Goal: Information Seeking & Learning: Stay updated

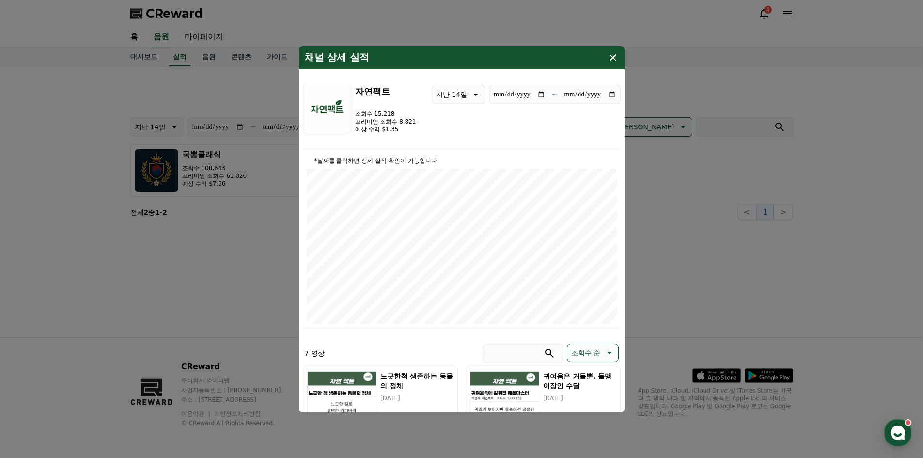
type input "**********"
click at [607, 55] on icon "modal" at bounding box center [613, 58] width 12 height 12
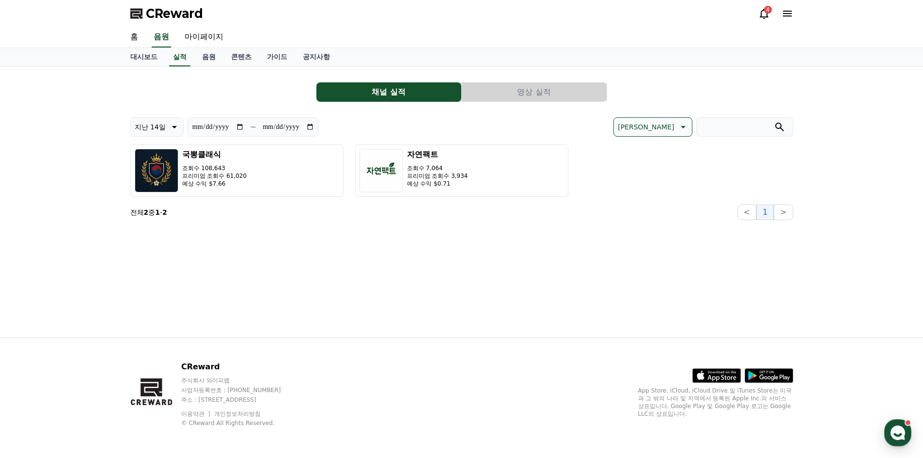
click at [760, 17] on icon at bounding box center [764, 14] width 9 height 10
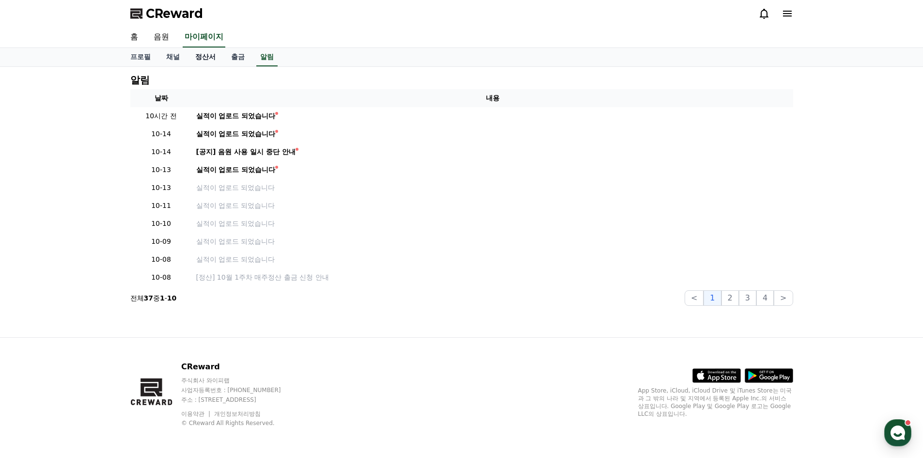
click at [199, 55] on link "정산서" at bounding box center [206, 57] width 36 height 18
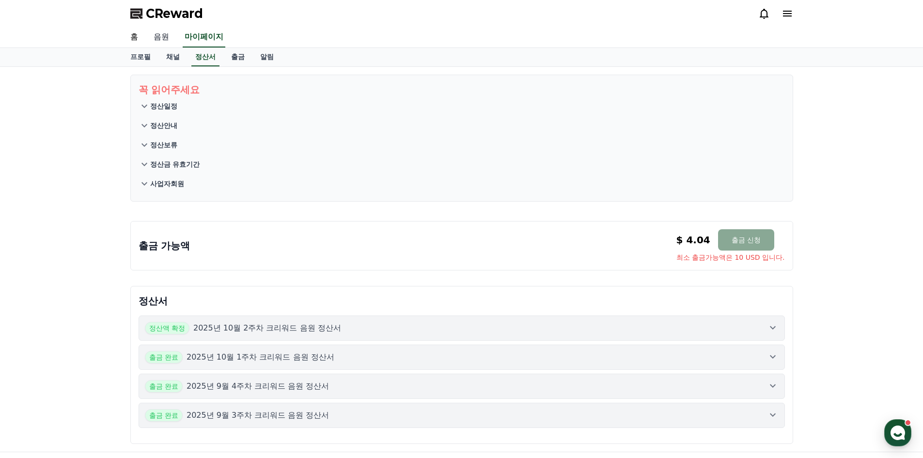
click at [167, 35] on link "음원" at bounding box center [161, 37] width 31 height 20
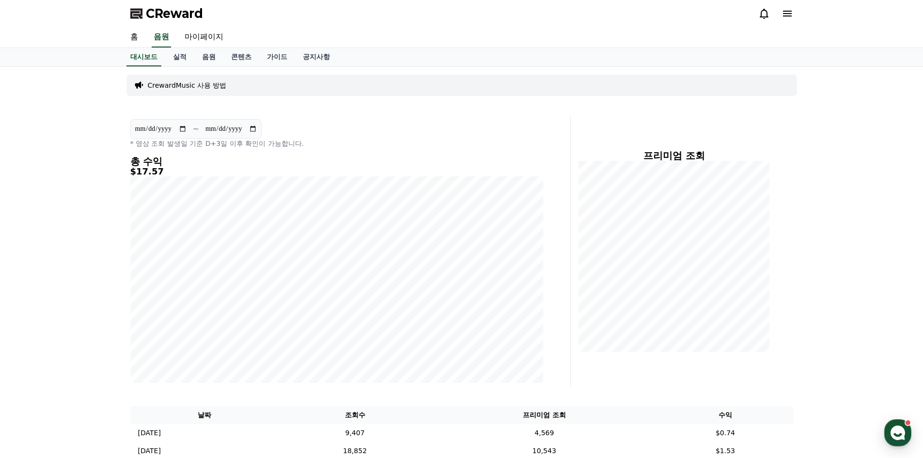
click at [787, 20] on div at bounding box center [776, 14] width 35 height 16
click at [790, 16] on icon at bounding box center [787, 14] width 9 height 6
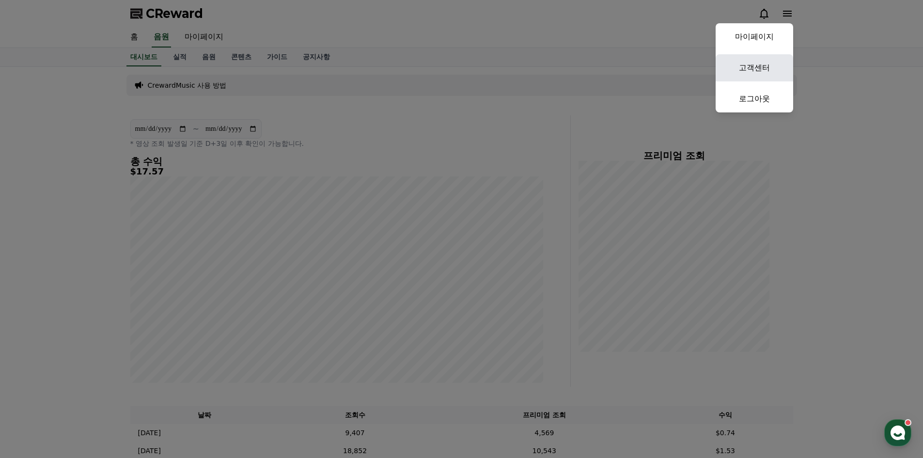
click at [748, 67] on link "고객센터" at bounding box center [755, 67] width 78 height 27
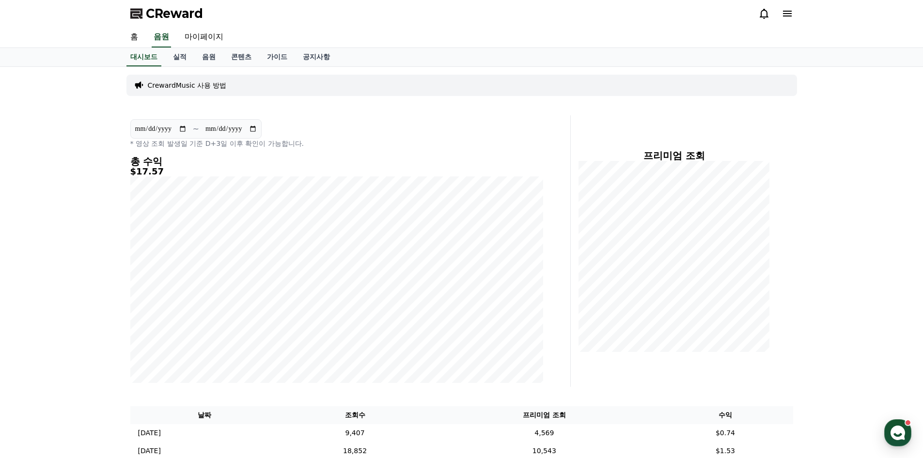
click at [765, 12] on icon at bounding box center [765, 14] width 12 height 12
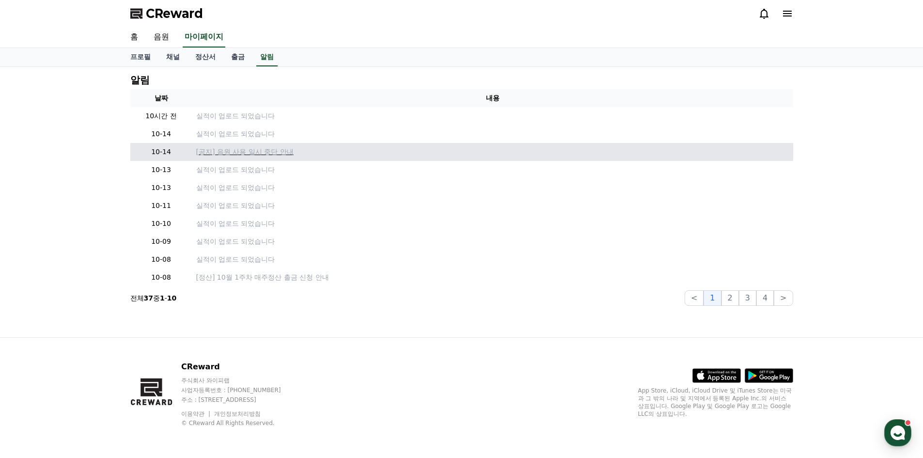
click at [240, 153] on p "[공지] 음원 사용 일시 중단 안내" at bounding box center [492, 152] width 593 height 10
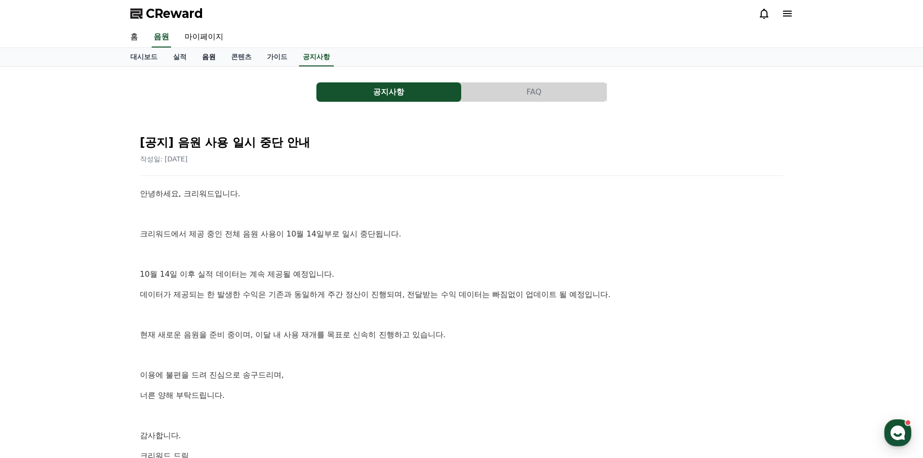
click at [208, 58] on link "음원" at bounding box center [208, 57] width 29 height 18
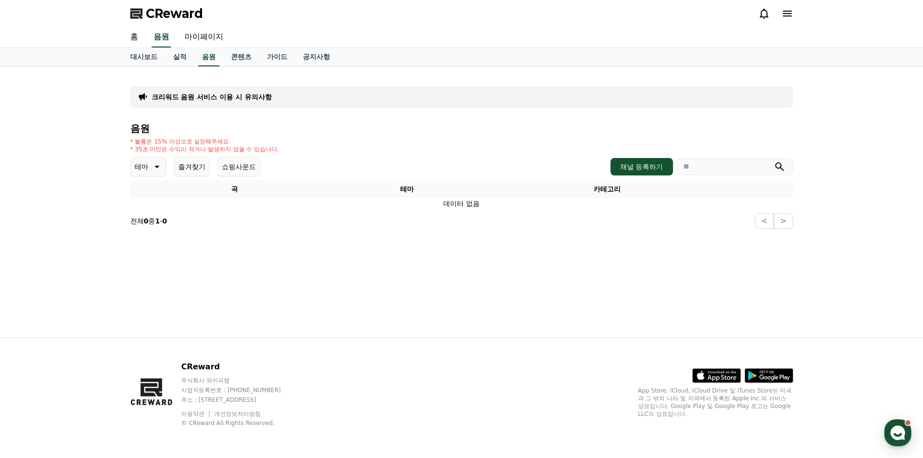
click at [767, 16] on icon at bounding box center [764, 14] width 9 height 10
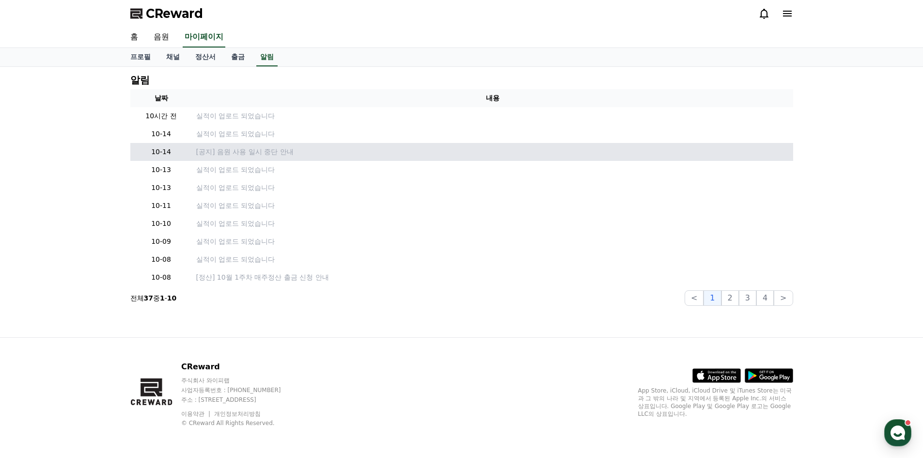
click at [249, 157] on td "[공지] 음원 사용 일시 중단 안내" at bounding box center [492, 152] width 601 height 18
click at [253, 153] on p "[공지] 음원 사용 일시 중단 안내" at bounding box center [492, 152] width 593 height 10
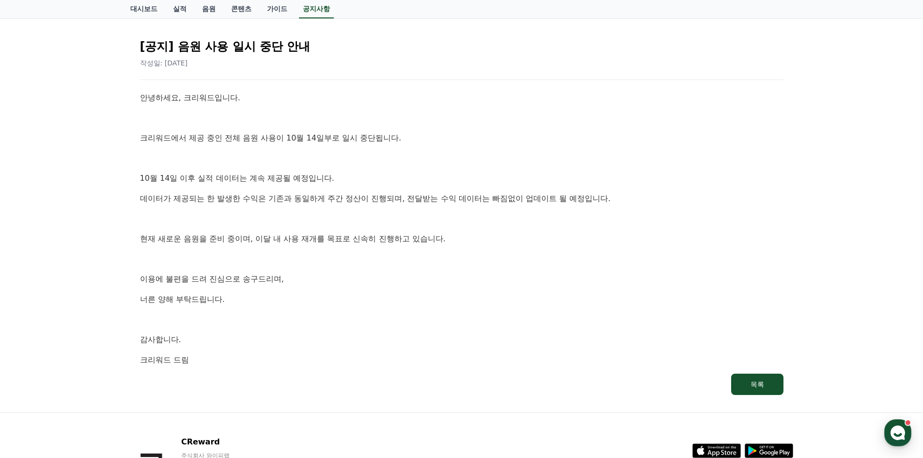
scroll to position [97, 0]
drag, startPoint x: 198, startPoint y: 241, endPoint x: 321, endPoint y: 238, distance: 122.7
click at [321, 238] on p "현재 새로운 음원을 준비 중이며, 이달 내 사용 재개를 목표로 신속히 진행하고 있습니다." at bounding box center [462, 238] width 644 height 13
click at [301, 244] on p "현재 새로운 음원을 준비 중이며, 이달 내 사용 재개를 목표로 신속히 진행하고 있습니다." at bounding box center [462, 238] width 644 height 13
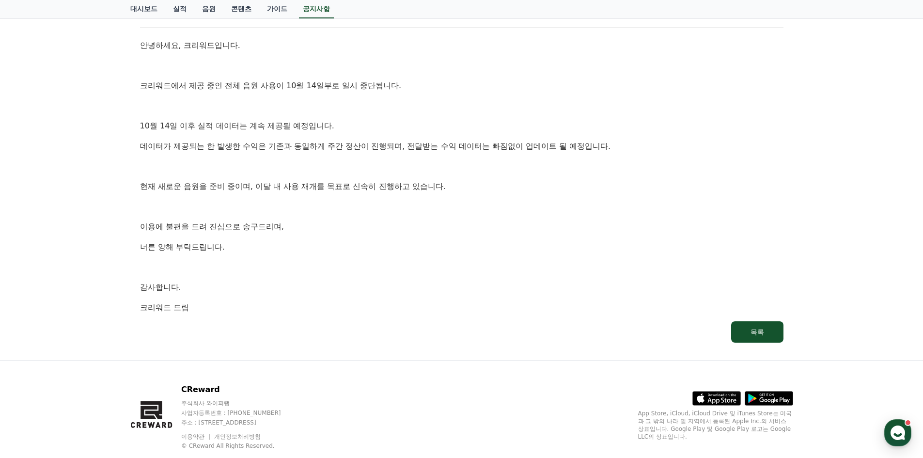
scroll to position [171, 0]
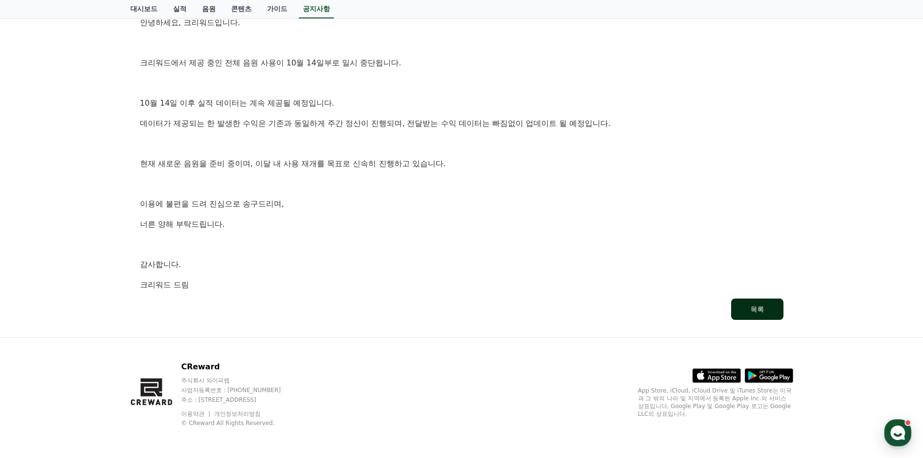
click at [746, 310] on button "목록" at bounding box center [757, 309] width 52 height 21
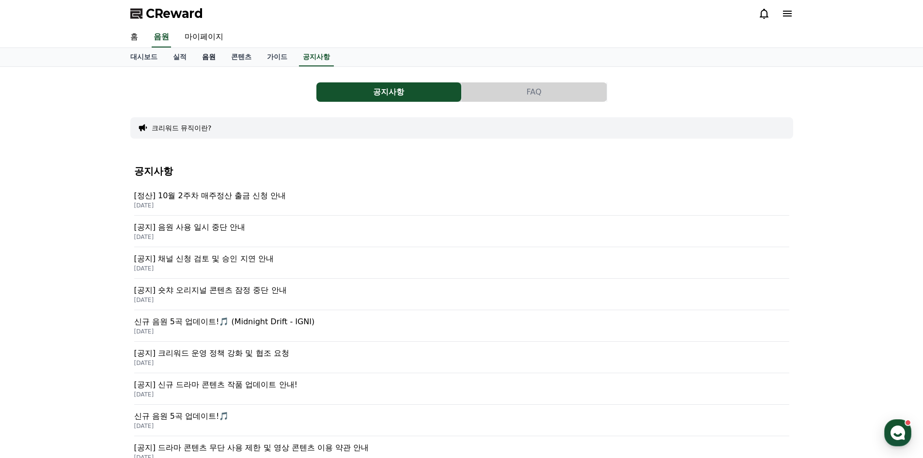
click at [213, 61] on link "음원" at bounding box center [208, 57] width 29 height 18
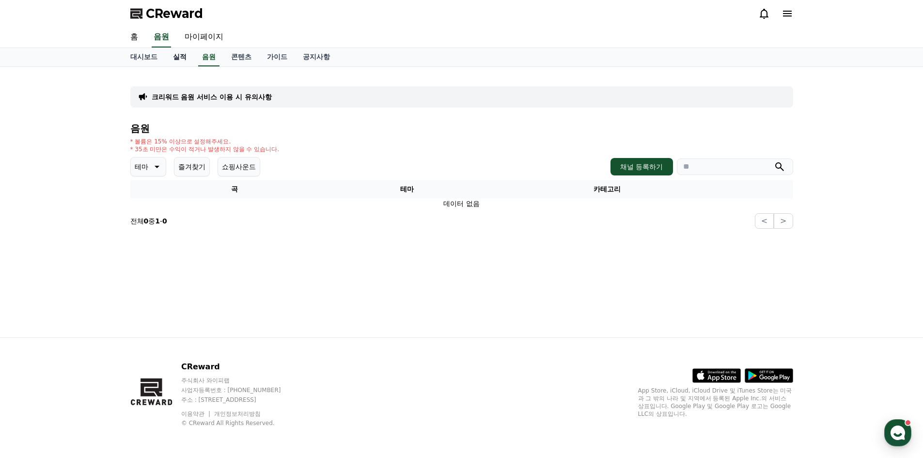
click at [183, 59] on link "실적" at bounding box center [179, 57] width 29 height 18
